Goal: Task Accomplishment & Management: Use online tool/utility

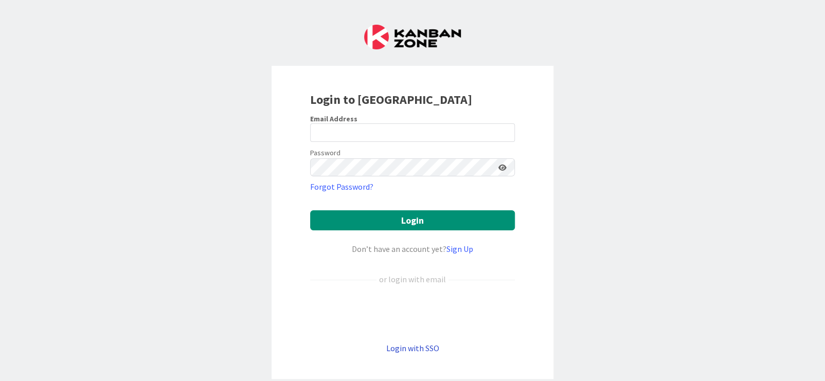
click at [403, 348] on link "Login with SSO" at bounding box center [412, 348] width 53 height 10
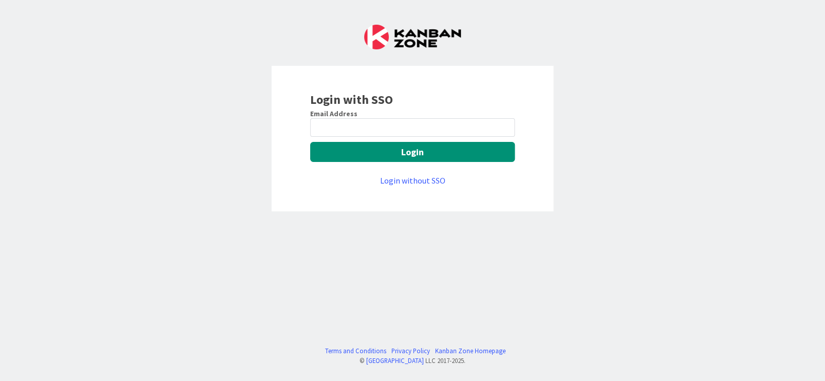
drag, startPoint x: 378, startPoint y: 117, endPoint x: 394, endPoint y: 128, distance: 19.0
click at [378, 117] on div "Email Address" at bounding box center [412, 113] width 205 height 9
click at [403, 132] on input "email" at bounding box center [412, 127] width 205 height 19
type input "[EMAIL_ADDRESS][PERSON_NAME][DOMAIN_NAME]"
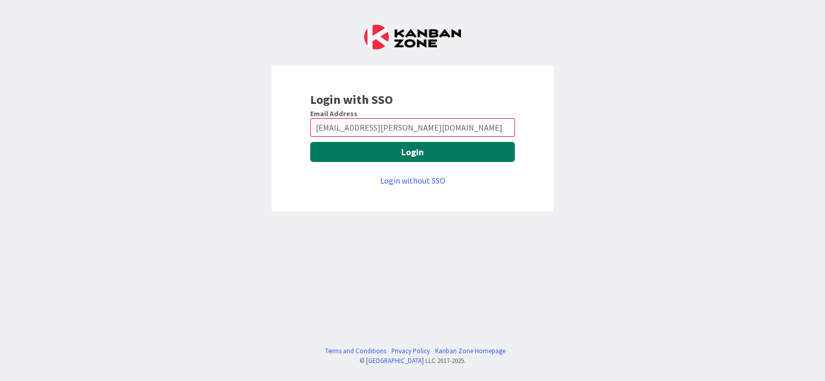
click at [416, 151] on button "Login" at bounding box center [412, 152] width 205 height 20
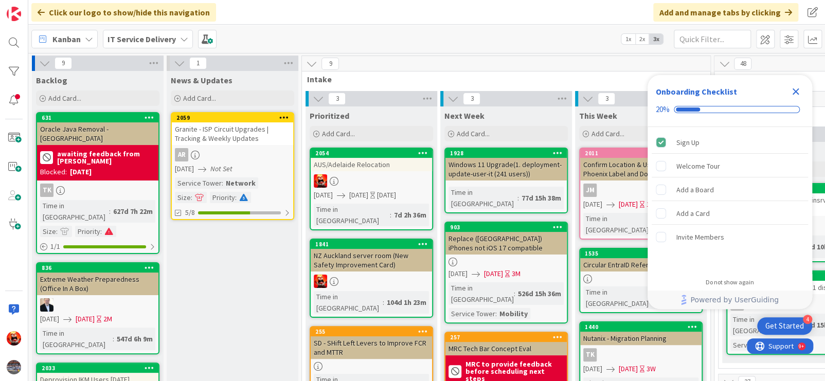
click at [86, 106] on div "Backlog Add Card..." at bounding box center [98, 89] width 132 height 37
click at [83, 103] on div "Add Card..." at bounding box center [97, 97] width 123 height 15
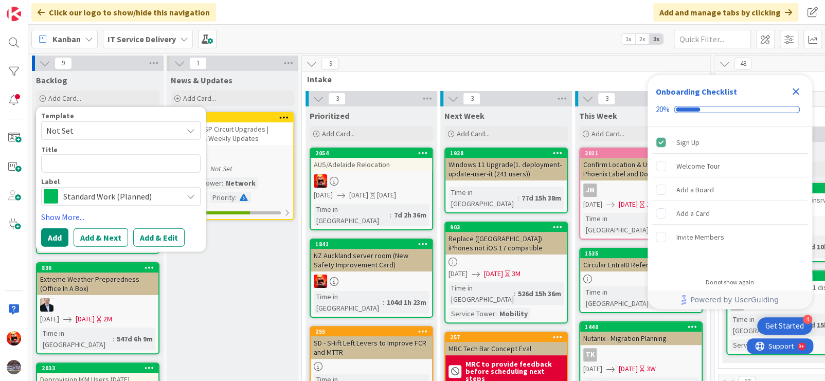
type textarea "x"
type textarea "N"
type textarea "x"
type textarea "Nor"
type textarea "x"
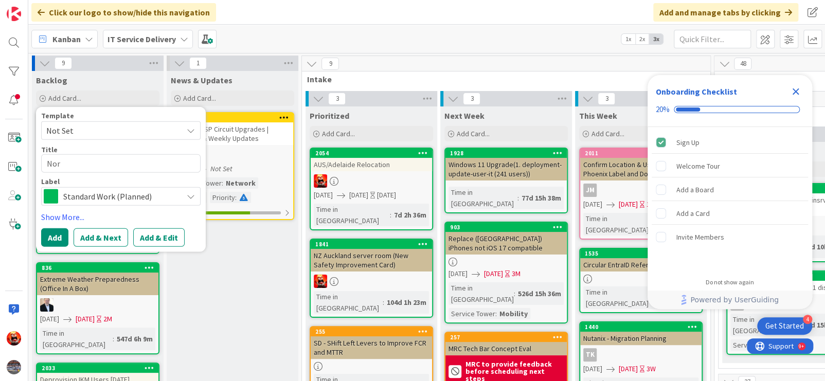
type textarea "Norw"
type textarea "x"
type textarea "Norwa"
type textarea "x"
type textarea "[GEOGRAPHIC_DATA]"
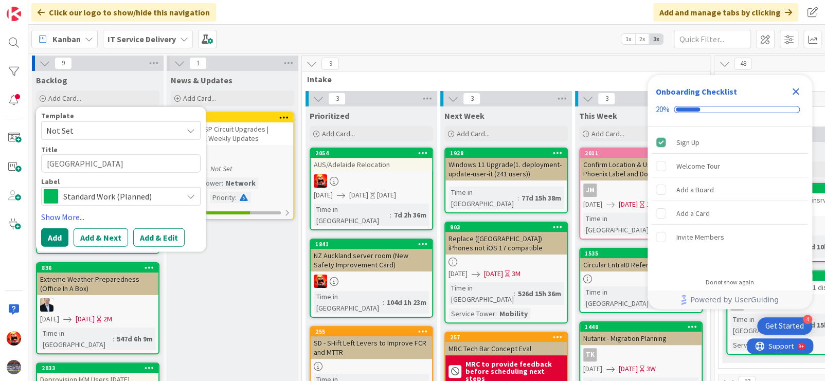
type textarea "x"
type textarea "[GEOGRAPHIC_DATA]"
type textarea "x"
type textarea "Norway S"
type textarea "x"
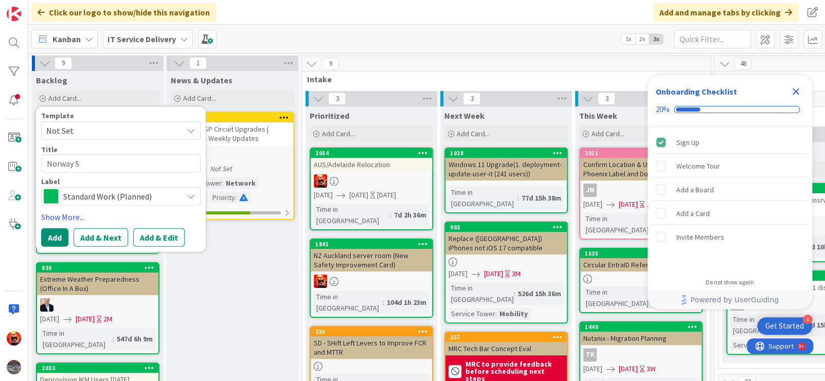
type textarea "Norway Sy"
type textarea "x"
type textarea "Norway Sys"
type textarea "x"
type textarea "Norway Syst"
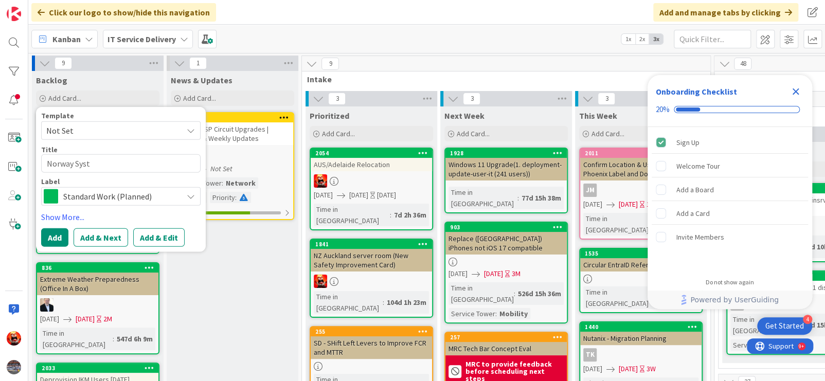
type textarea "x"
type textarea "Norway Syste"
type textarea "x"
type textarea "Norway System"
type textarea "x"
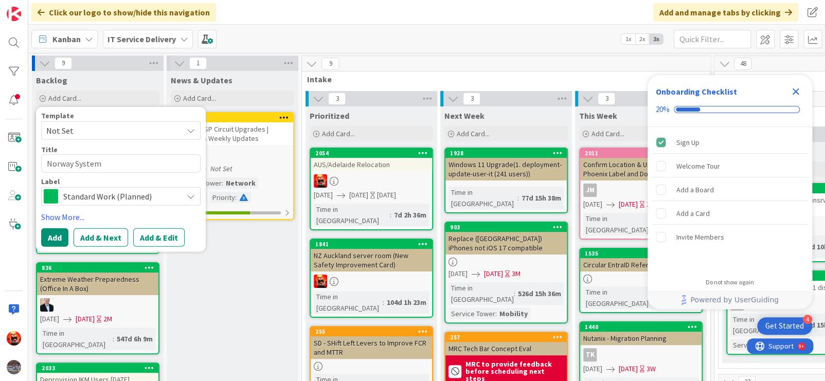
type textarea "Norway System"
type textarea "x"
type textarea "Norway System P"
type textarea "x"
type textarea "Norway System"
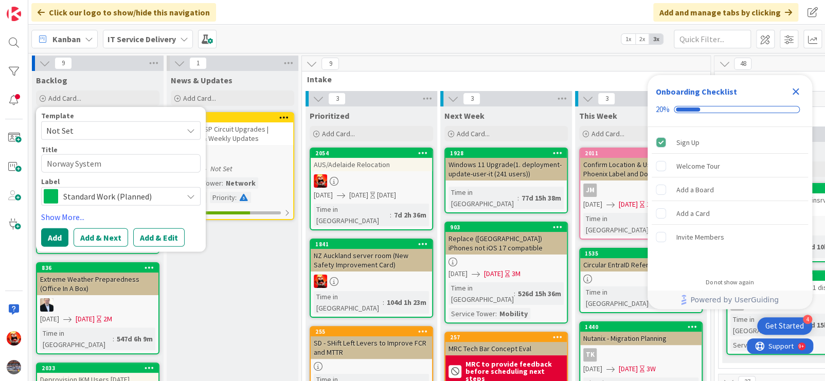
type textarea "x"
type textarea "Norway System"
type textarea "x"
type textarea "Norway Systems"
type textarea "x"
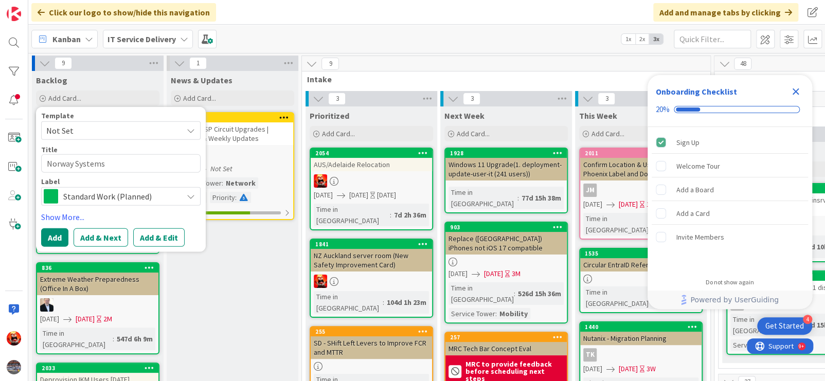
type textarea "Norway System"
type textarea "x"
type textarea "Norway System("
type textarea "x"
type textarea "Norway System(s"
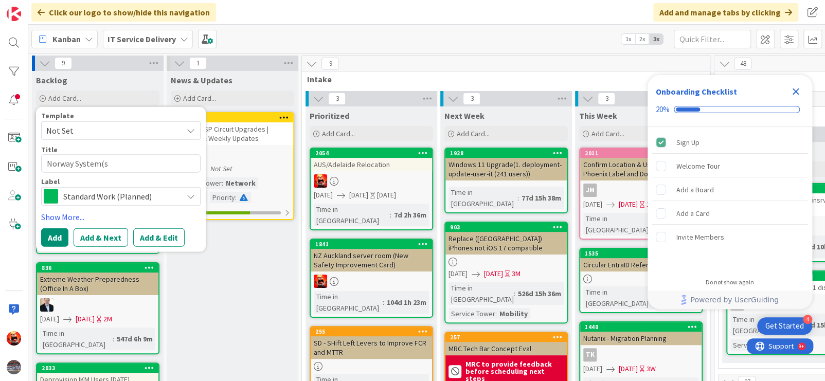
type textarea "x"
type textarea "Norway System(s)"
type textarea "x"
type textarea "Norway System(s)"
type textarea "x"
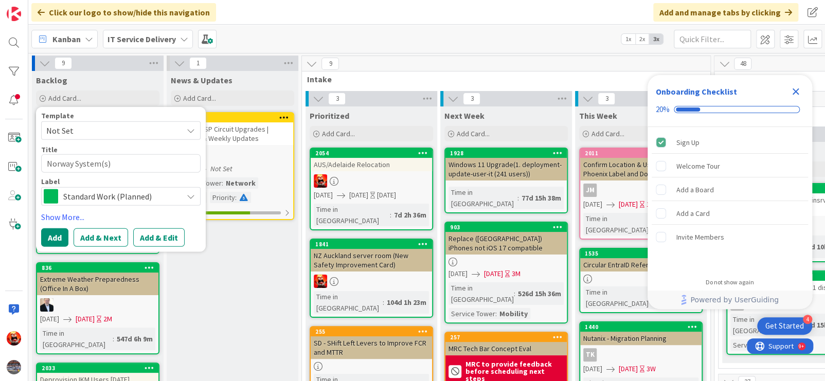
type textarea "Norway System(s) P"
type textarea "x"
type textarea "Norway System(s) Pl"
type textarea "x"
type textarea "Norway System(s) Pla"
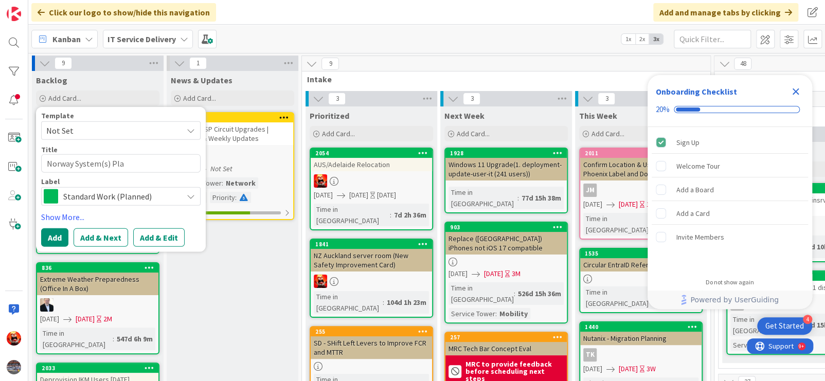
type textarea "x"
type textarea "Norway System(s) Plan"
click at [165, 237] on button "Add & Edit" at bounding box center [158, 237] width 51 height 19
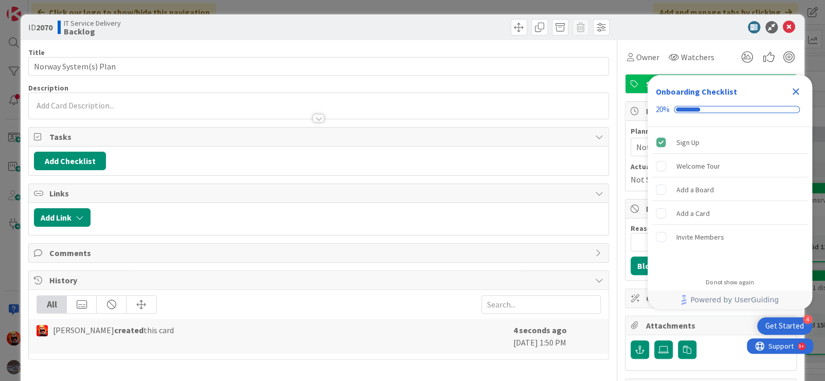
click at [87, 101] on div at bounding box center [318, 106] width 579 height 26
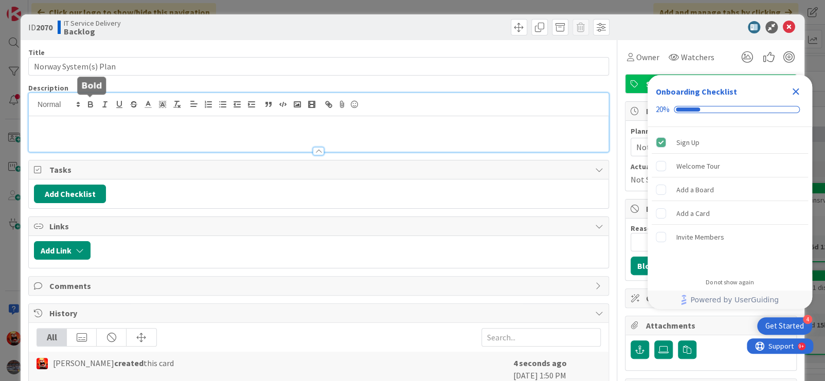
paste div
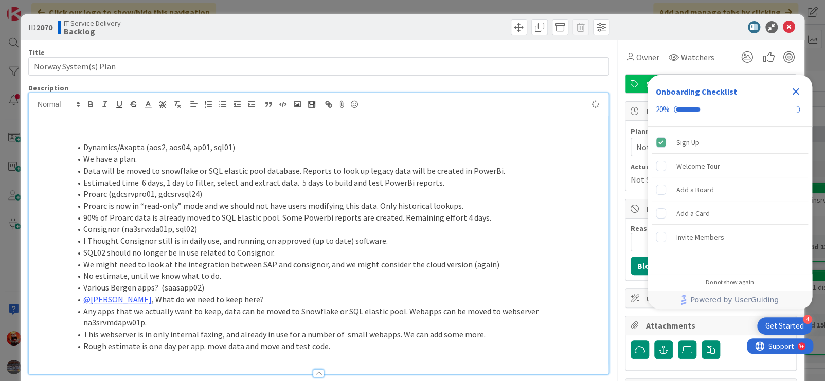
click at [97, 126] on p at bounding box center [318, 124] width 569 height 12
click at [800, 88] on icon "Close Checklist" at bounding box center [795, 91] width 12 height 12
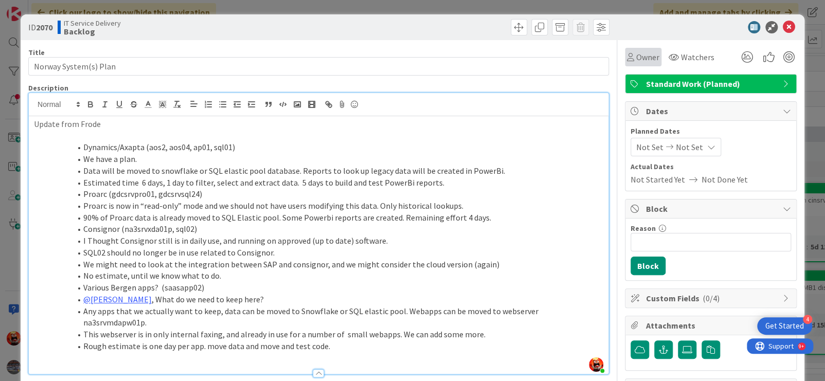
click at [636, 58] on span "Owner" at bounding box center [647, 57] width 23 height 12
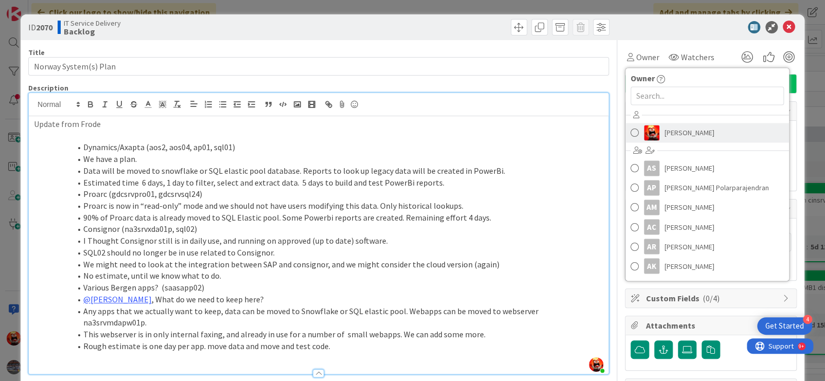
click at [664, 128] on span "[PERSON_NAME]" at bounding box center [689, 132] width 50 height 15
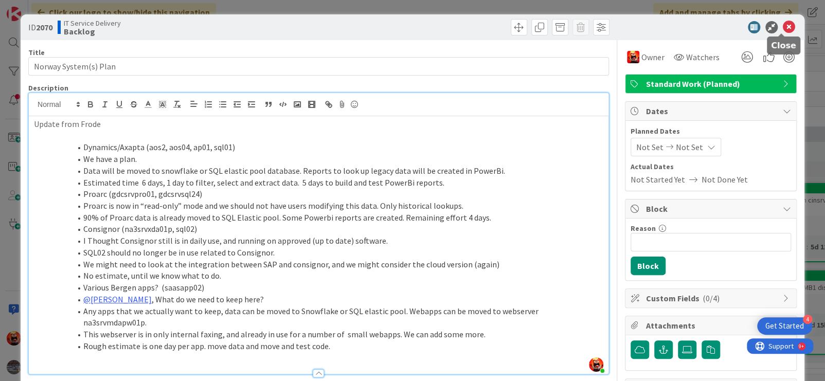
click at [784, 26] on icon at bounding box center [788, 27] width 12 height 12
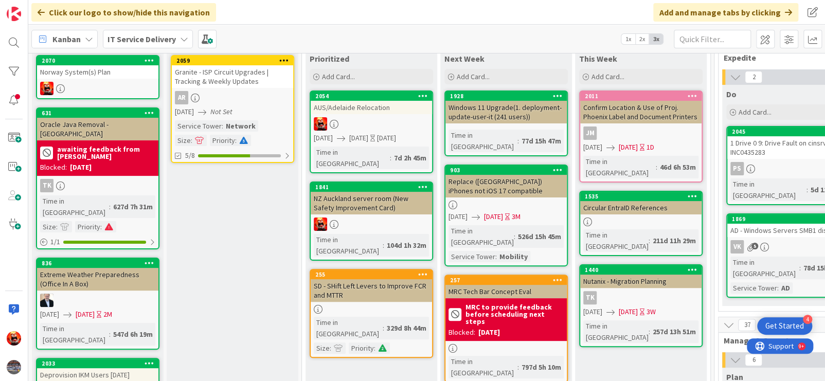
scroll to position [103, 0]
